Goal: Find specific page/section: Find specific page/section

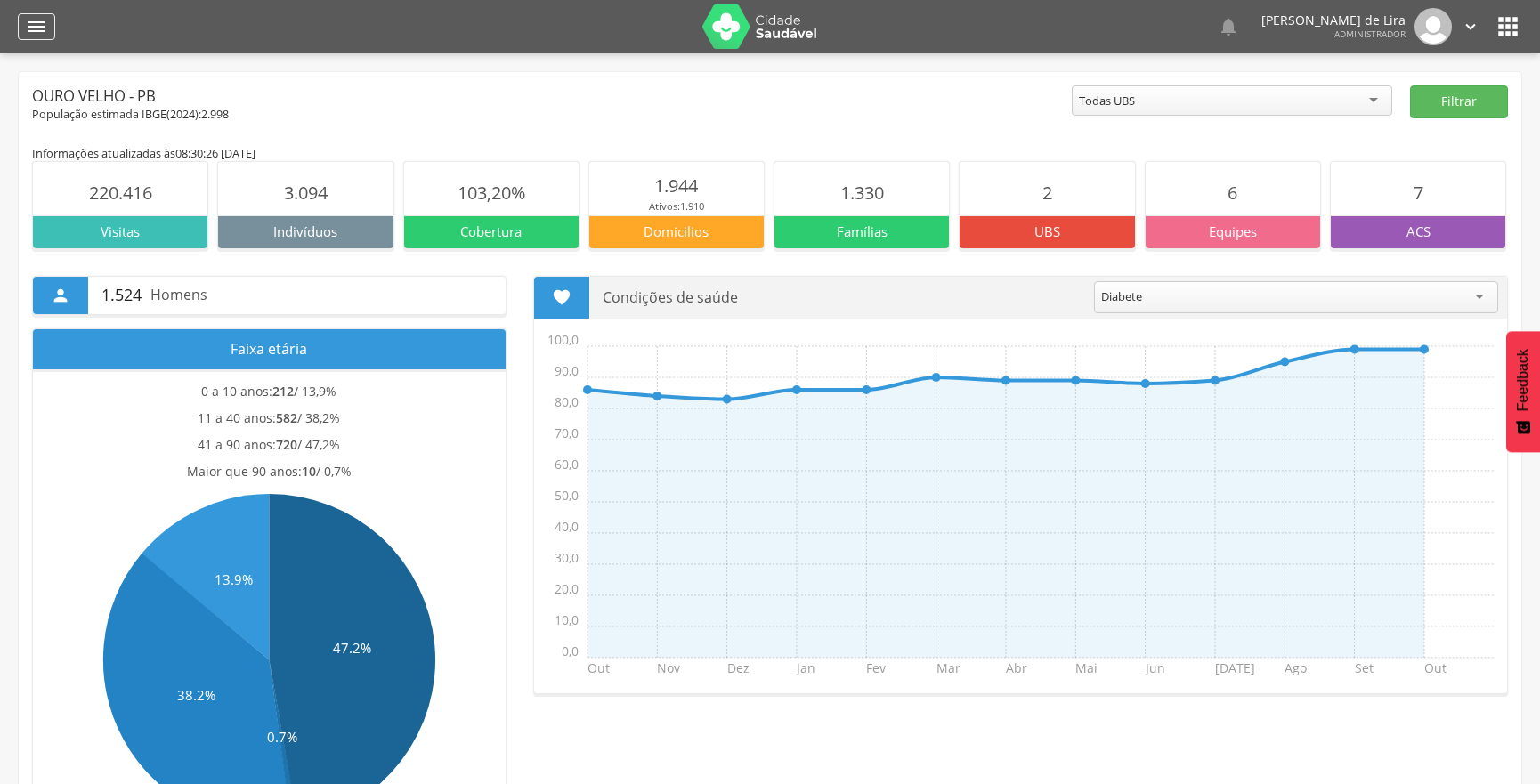
click at [39, 33] on icon "" at bounding box center [36, 27] width 22 height 22
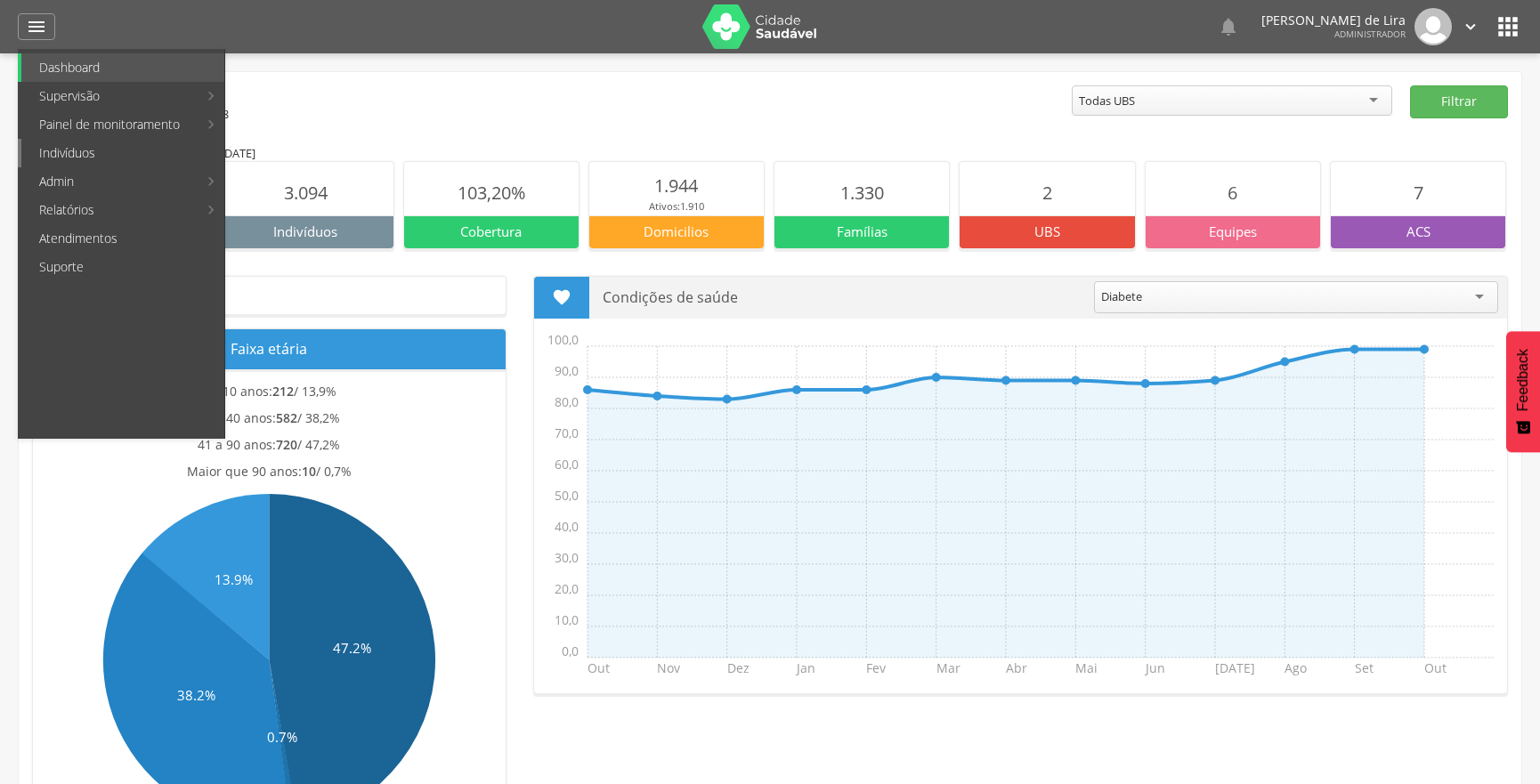
click at [101, 149] on link "Indivíduos" at bounding box center [123, 153] width 203 height 29
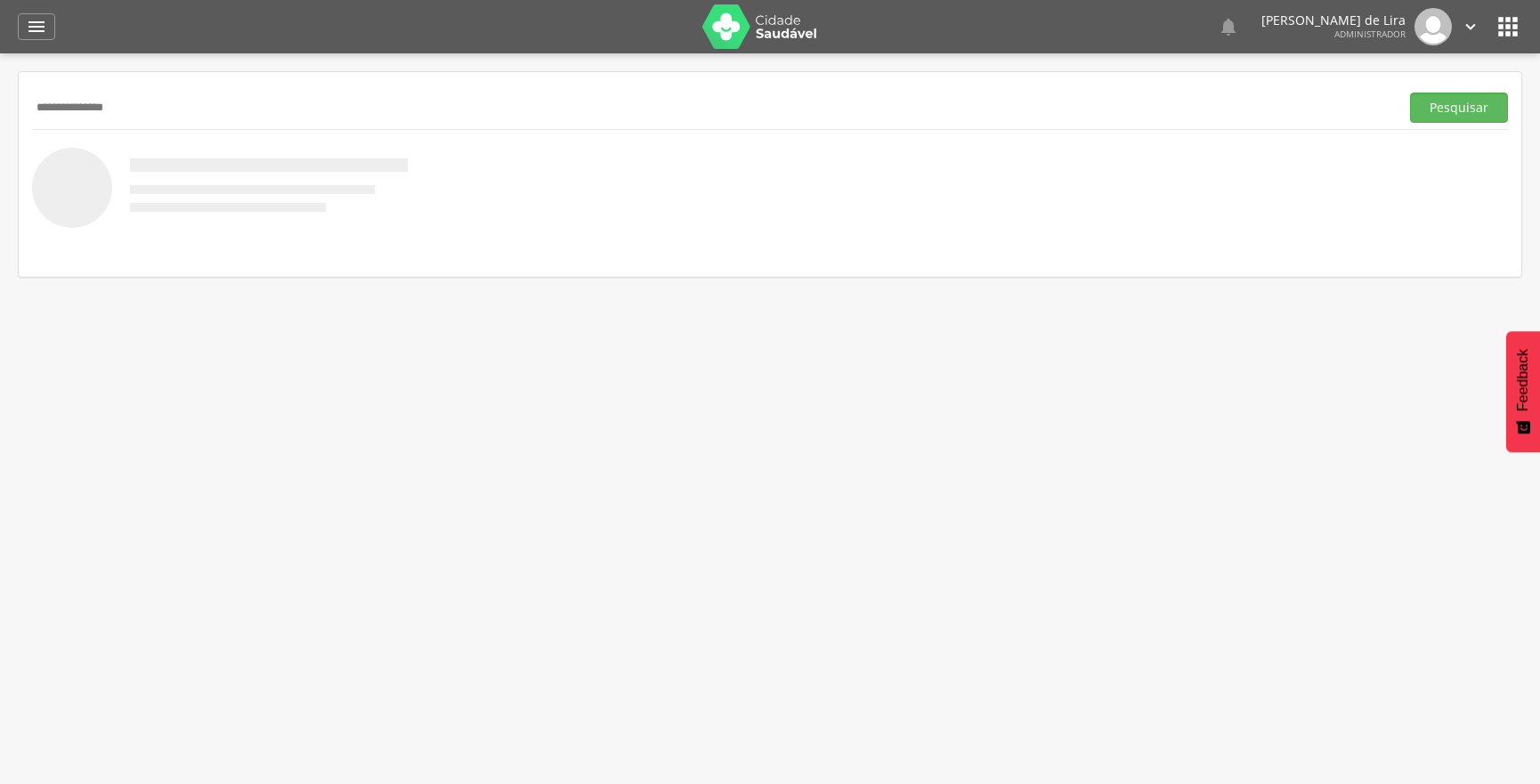
type input "**********"
click at [1410, 93] on button "Pesquisar" at bounding box center [1458, 107] width 98 height 31
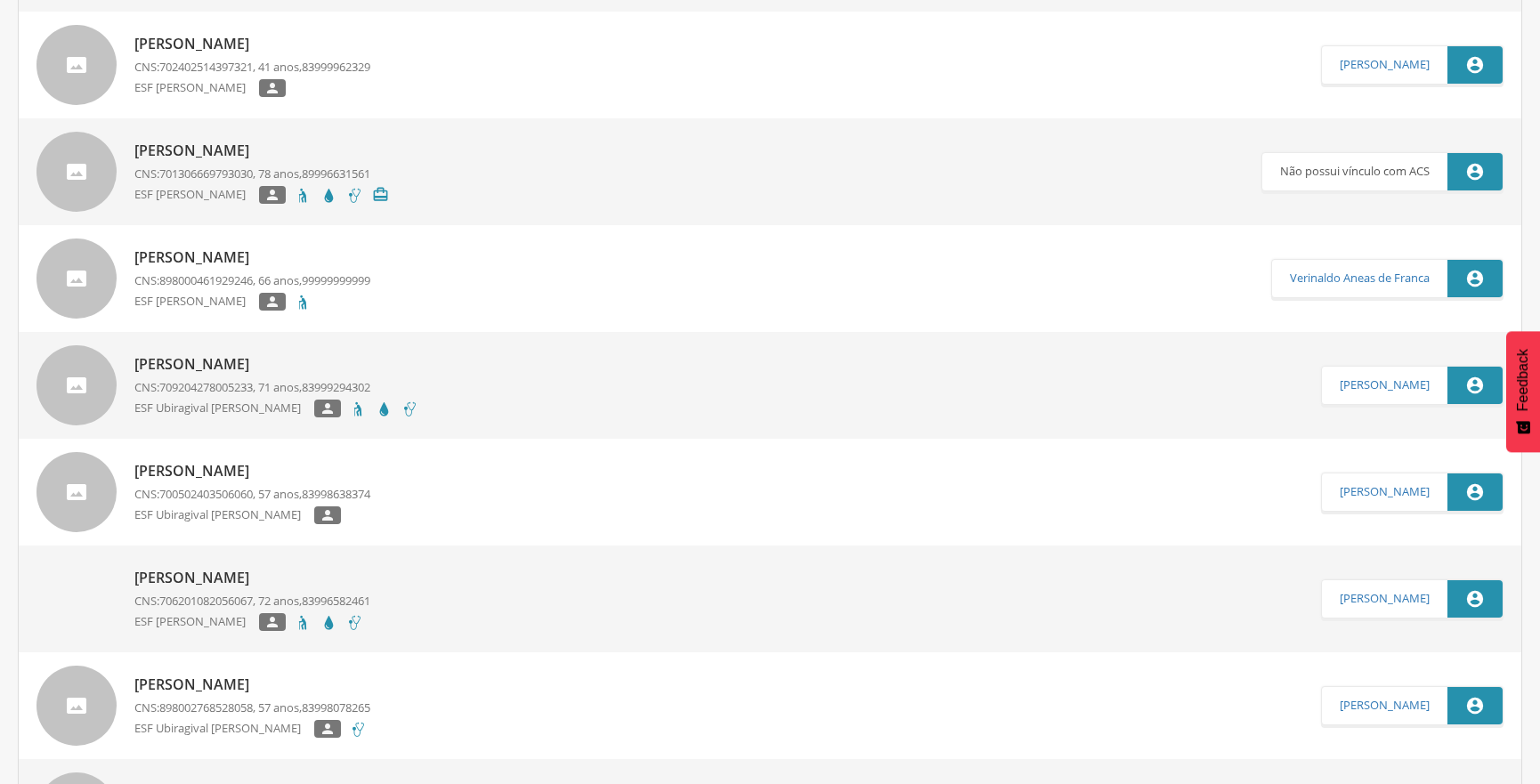
scroll to position [566, 0]
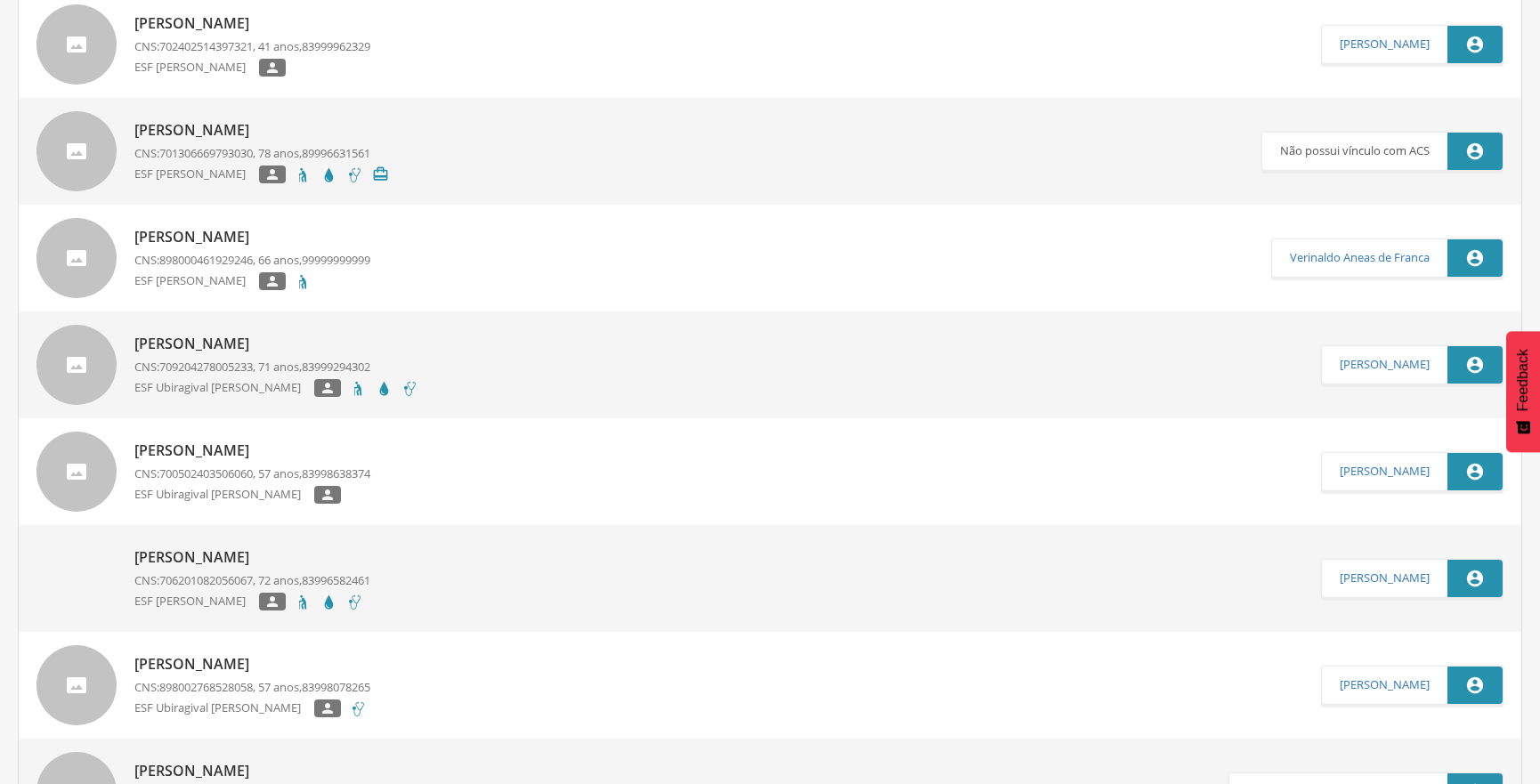
click at [263, 555] on p "[PERSON_NAME]" at bounding box center [251, 557] width 235 height 21
type input "**********"
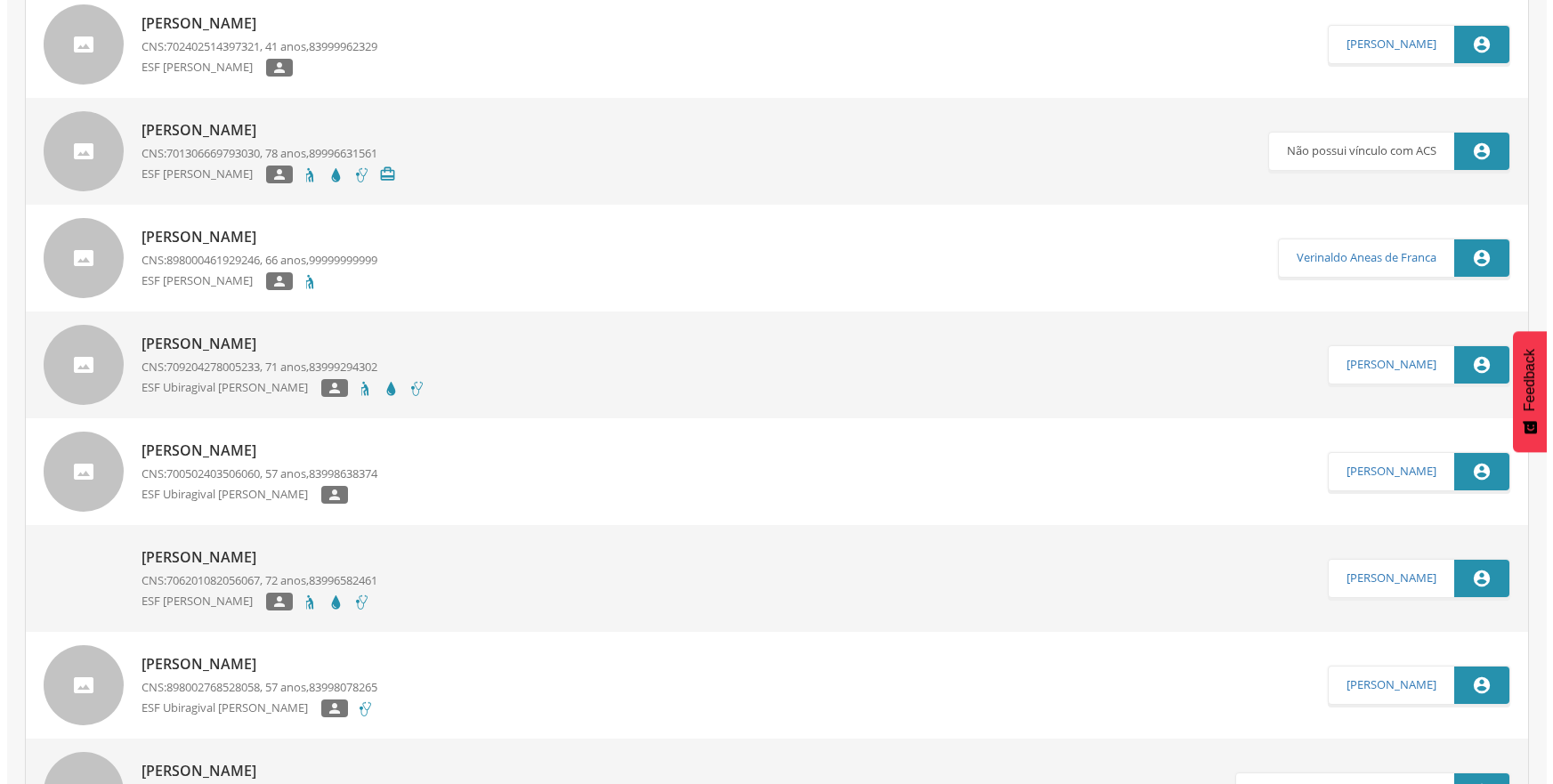
scroll to position [53, 0]
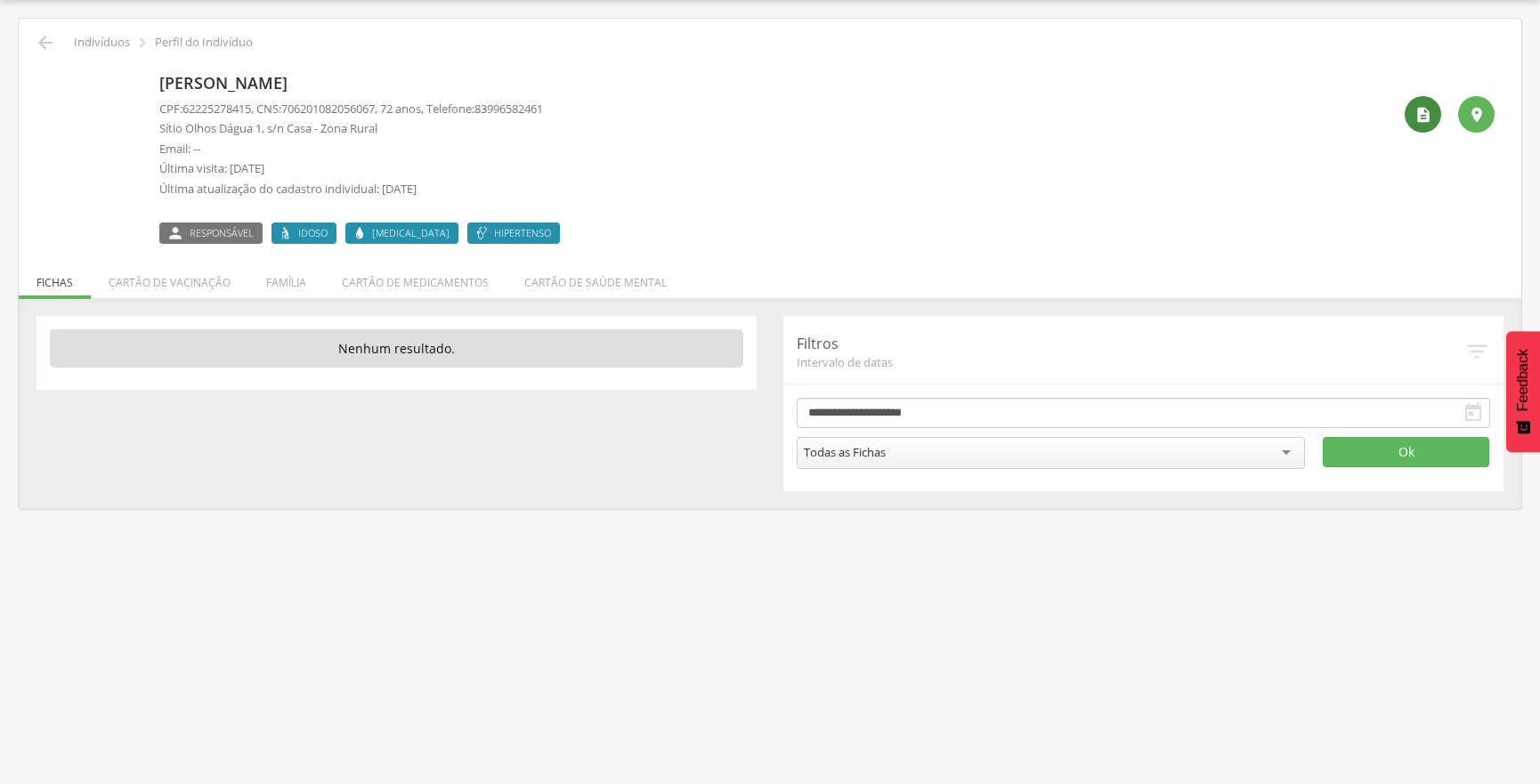
click at [1405, 109] on div " " at bounding box center [1442, 156] width 103 height 177
click at [1405, 109] on div "" at bounding box center [1423, 114] width 36 height 36
click at [1418, 117] on icon "" at bounding box center [1423, 114] width 18 height 18
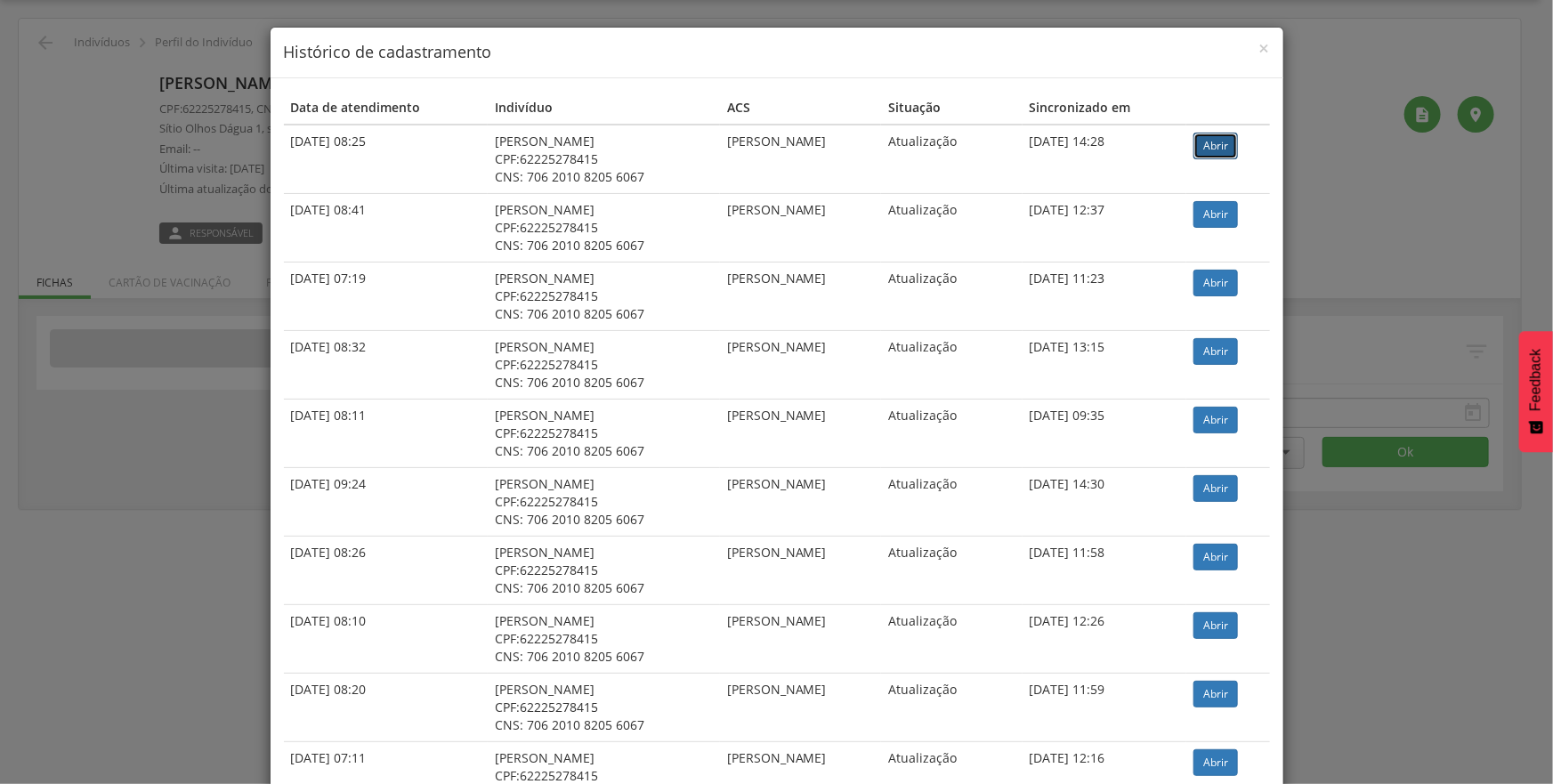
click at [1227, 143] on link "Abrir" at bounding box center [1215, 146] width 44 height 27
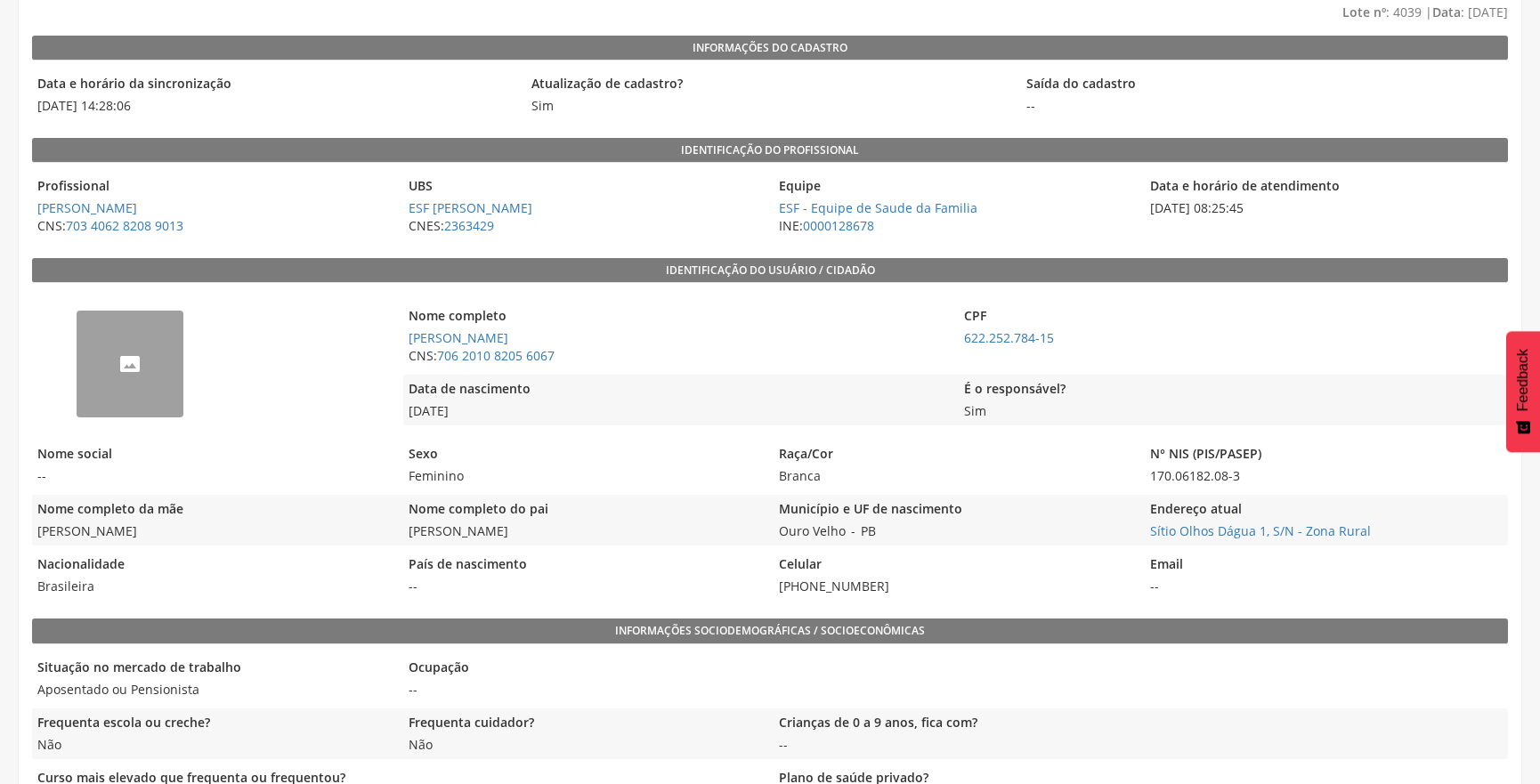
scroll to position [162, 0]
